Goal: Information Seeking & Learning: Check status

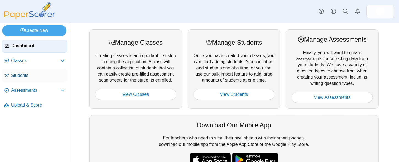
click at [29, 76] on span "Students" at bounding box center [38, 76] width 54 height 6
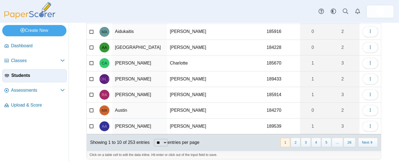
scroll to position [89, 0]
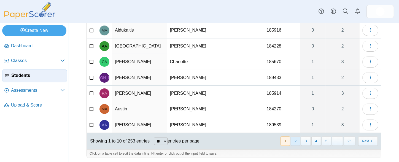
click at [294, 137] on button "2" at bounding box center [295, 141] width 10 height 9
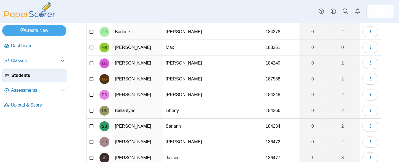
scroll to position [0, 0]
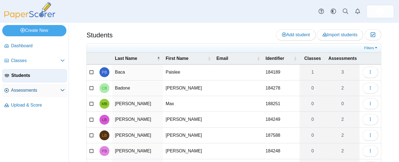
click at [22, 88] on span "Assessments" at bounding box center [35, 91] width 49 height 6
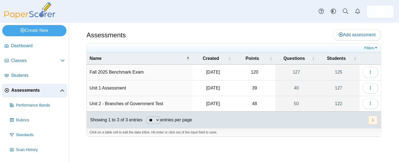
click at [116, 102] on td "Unit 2 - Branches of Government Test" at bounding box center [139, 104] width 105 height 16
click at [372, 106] on button "button" at bounding box center [370, 104] width 16 height 11
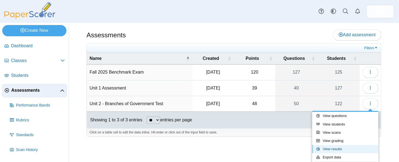
click at [334, 146] on link "View results" at bounding box center [345, 149] width 66 height 8
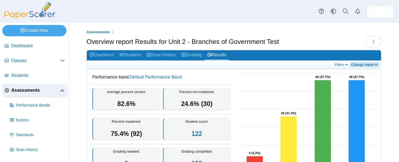
click at [371, 65] on link "Change report" at bounding box center [364, 64] width 30 height 5
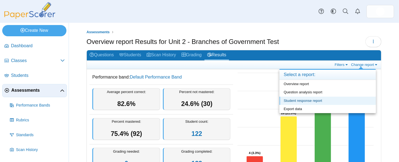
click at [300, 103] on link "Student response report" at bounding box center [327, 101] width 96 height 8
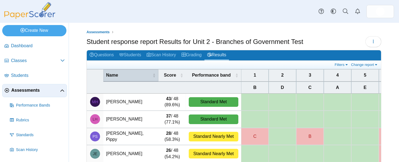
drag, startPoint x: 122, startPoint y: 77, endPoint x: 143, endPoint y: 80, distance: 21.2
click at [122, 77] on span "Name" at bounding box center [128, 75] width 45 height 6
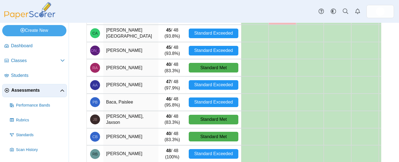
scroll to position [129, 0]
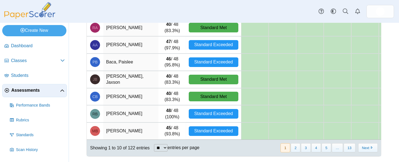
click at [163, 145] on select "** ** ** ***" at bounding box center [160, 148] width 13 height 7
select select "***"
click at [154, 145] on select "** ** ** ***" at bounding box center [160, 148] width 13 height 7
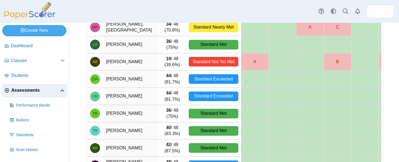
scroll to position [1679, 0]
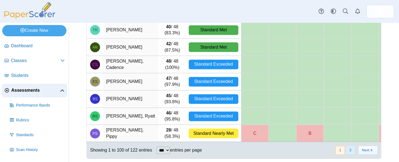
click at [347, 148] on button "2" at bounding box center [350, 150] width 10 height 9
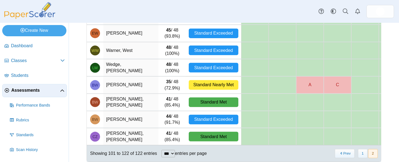
scroll to position [336, 0]
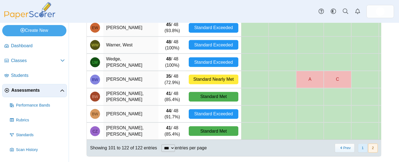
click at [362, 148] on button "1" at bounding box center [363, 148] width 10 height 9
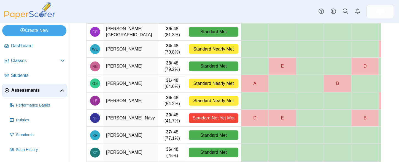
scroll to position [571, 0]
